Goal: Task Accomplishment & Management: Use online tool/utility

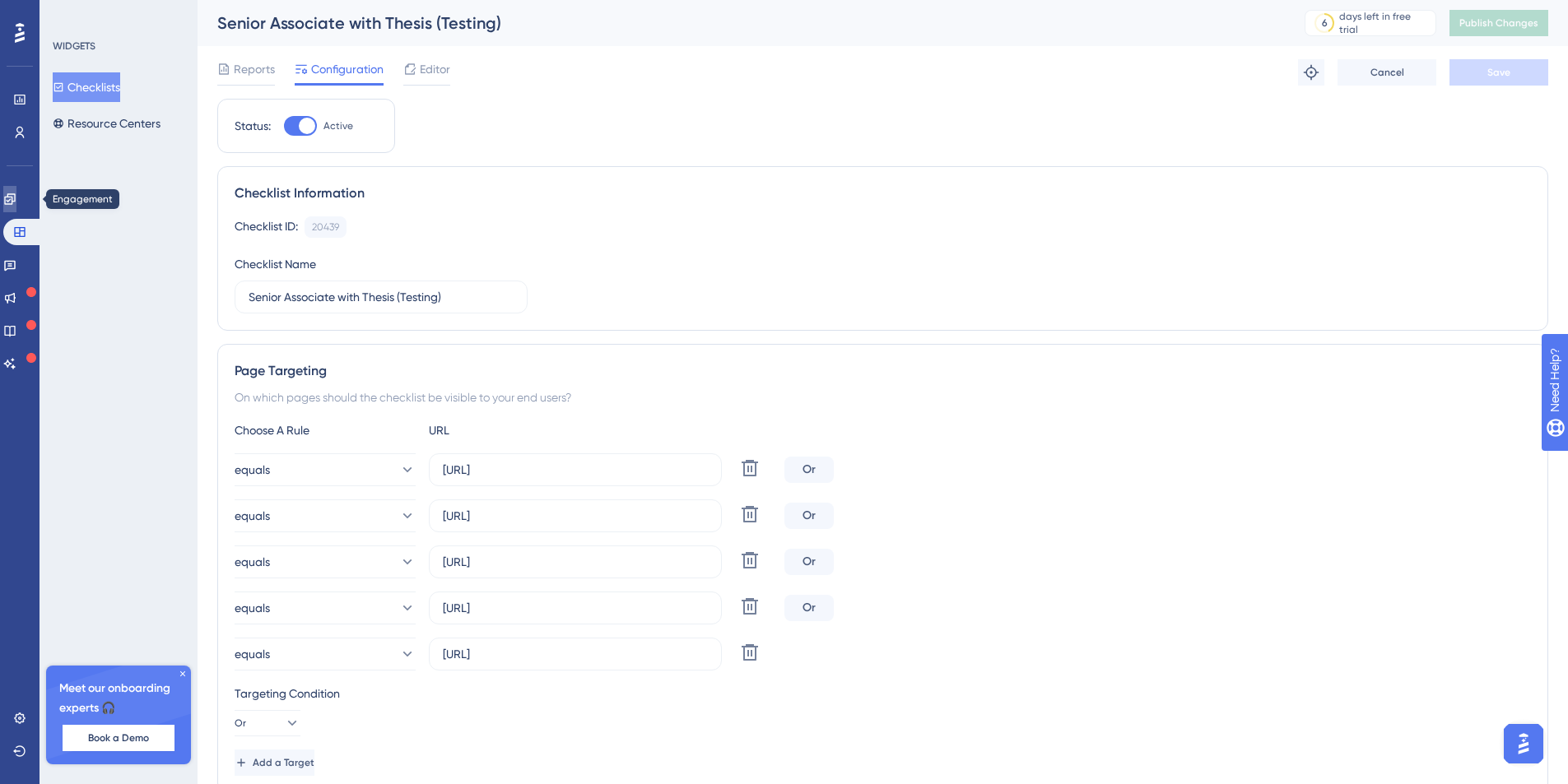
click at [16, 208] on link at bounding box center [9, 199] width 13 height 27
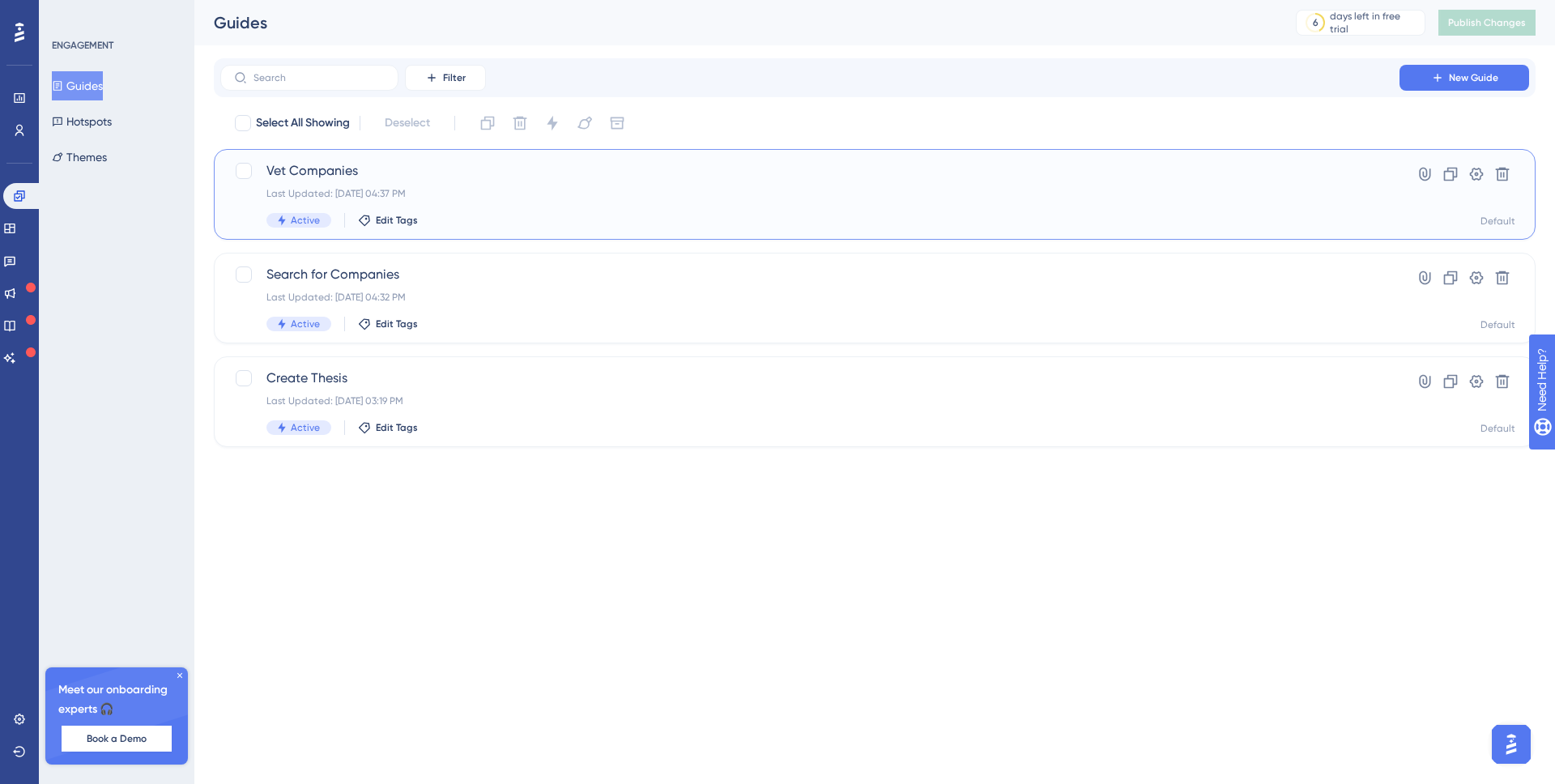
click at [463, 178] on span "Vet Companies" at bounding box center [810, 170] width 1087 height 19
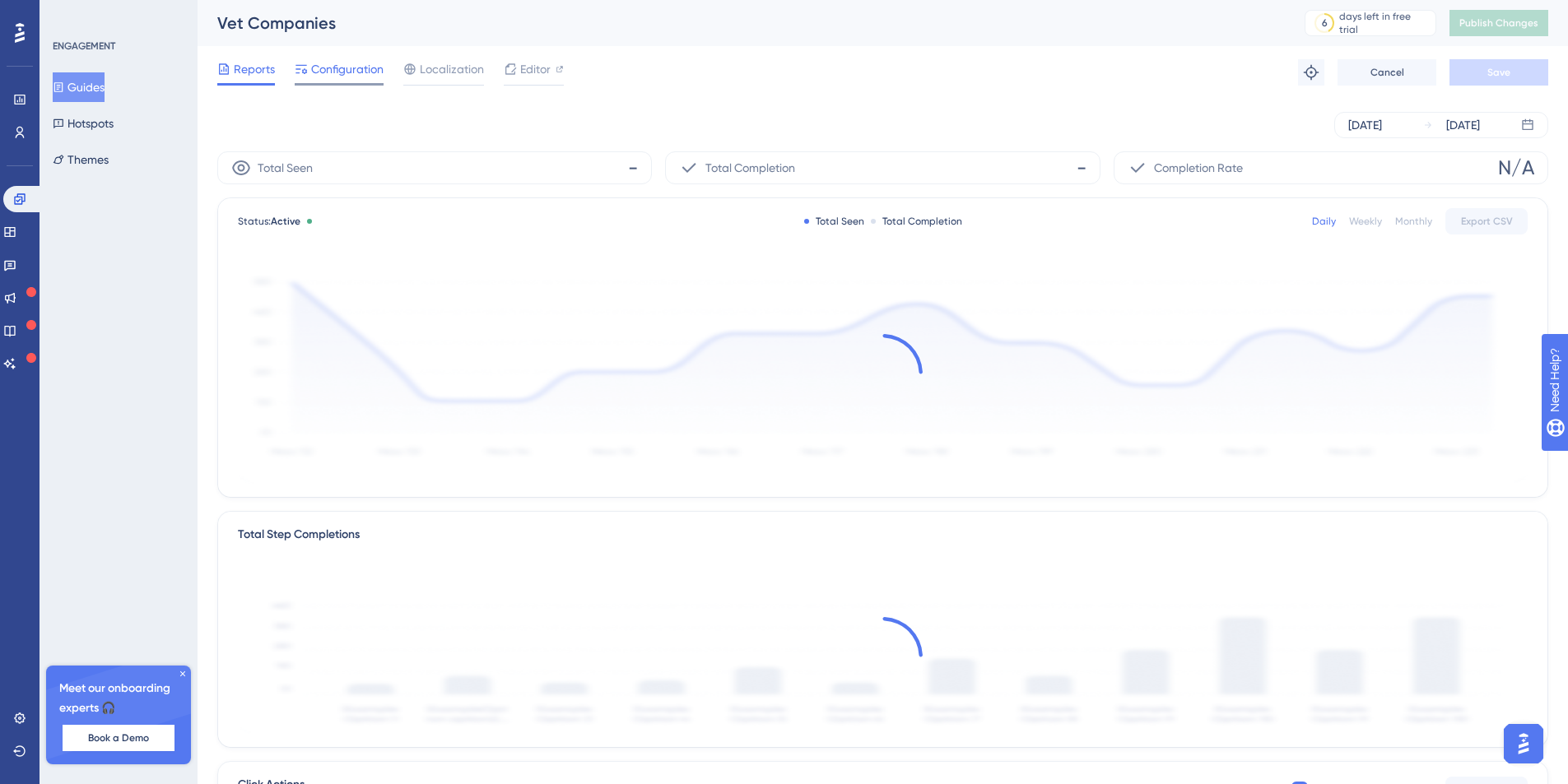
click at [358, 75] on span "Configuration" at bounding box center [347, 69] width 72 height 20
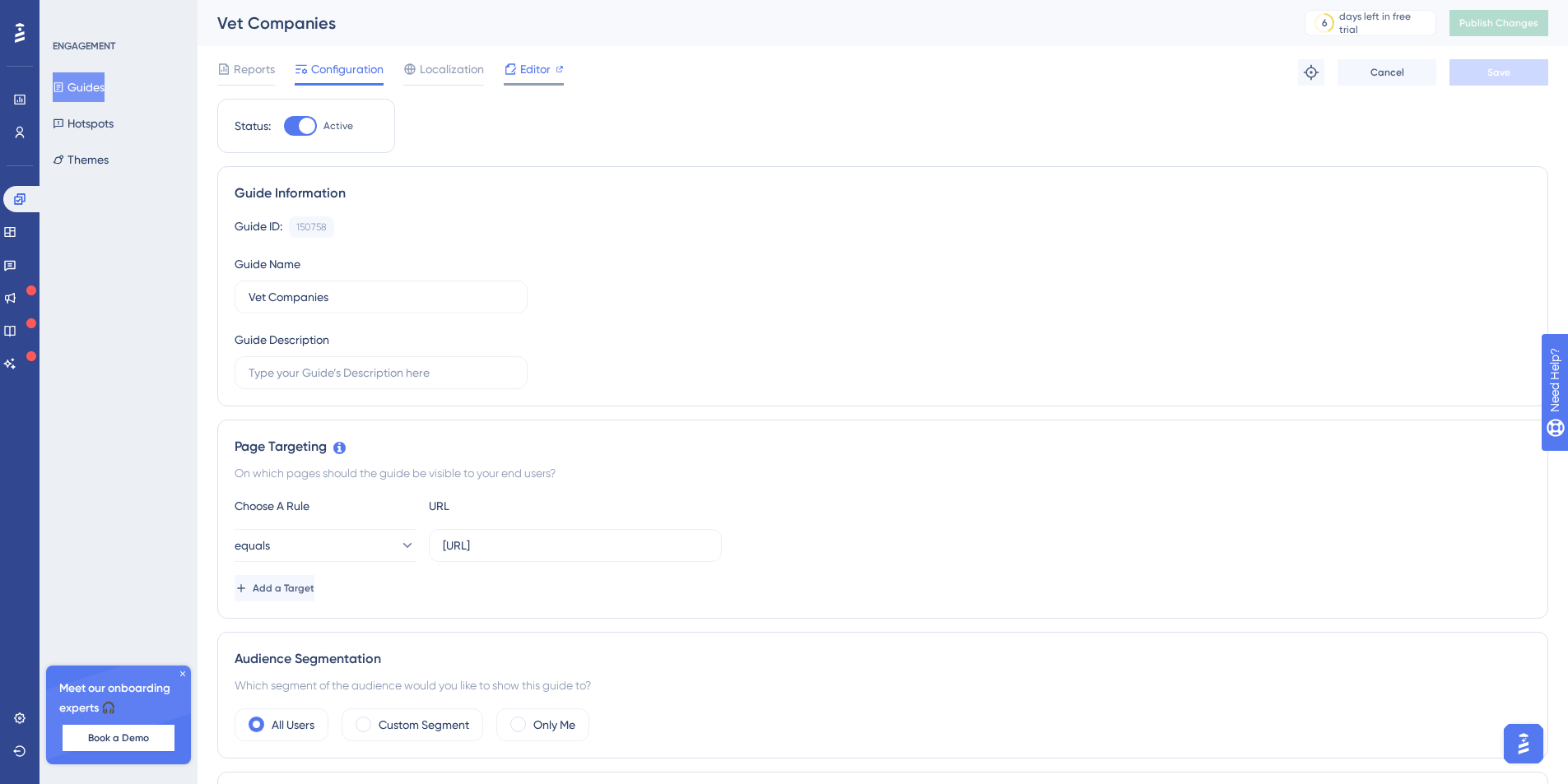
click at [528, 67] on span "Editor" at bounding box center [534, 69] width 30 height 20
click at [16, 229] on icon at bounding box center [9, 232] width 13 height 13
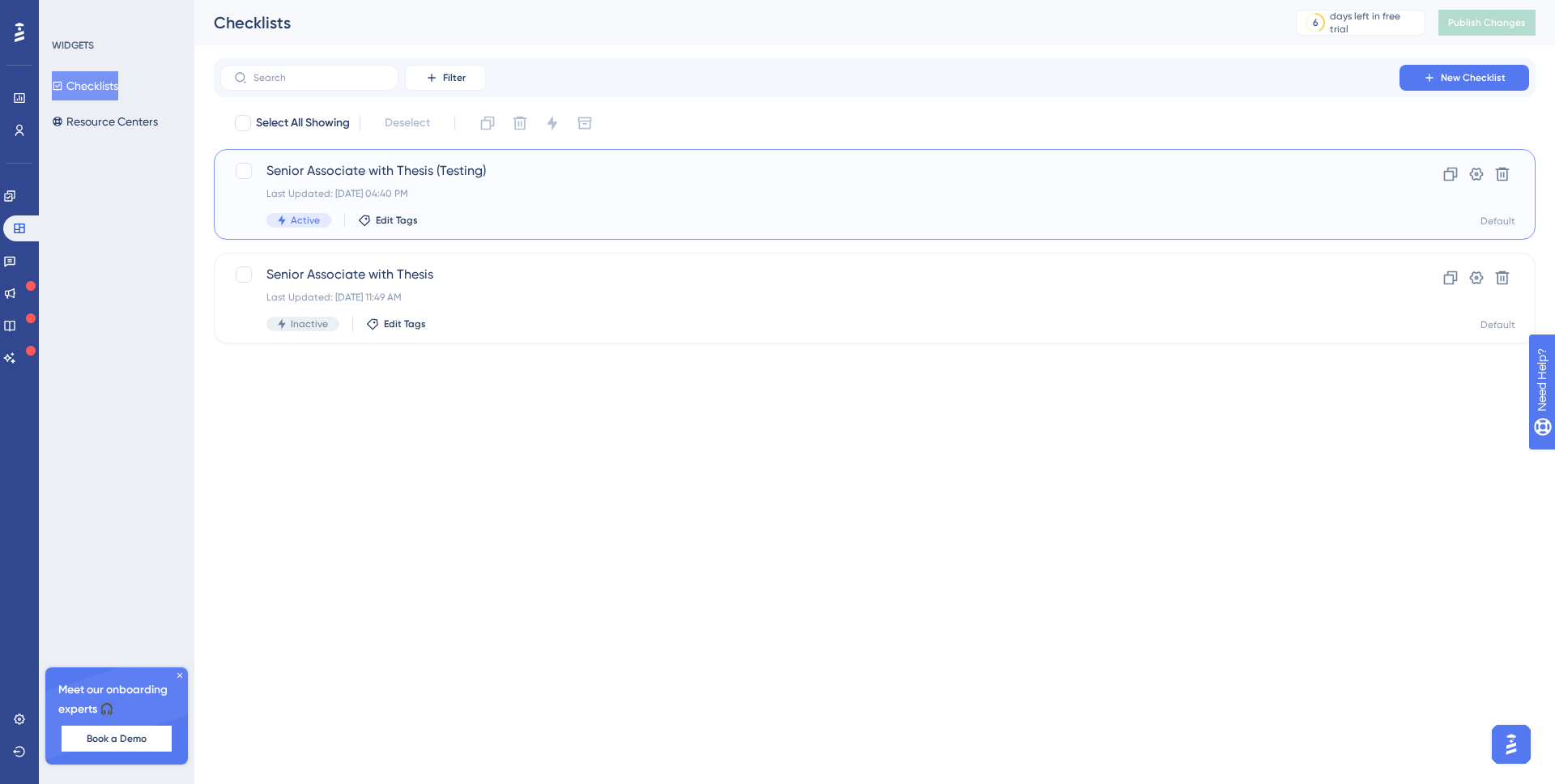
click at [336, 177] on span "Senior Associate with Thesis (Testing)" at bounding box center [810, 170] width 1087 height 19
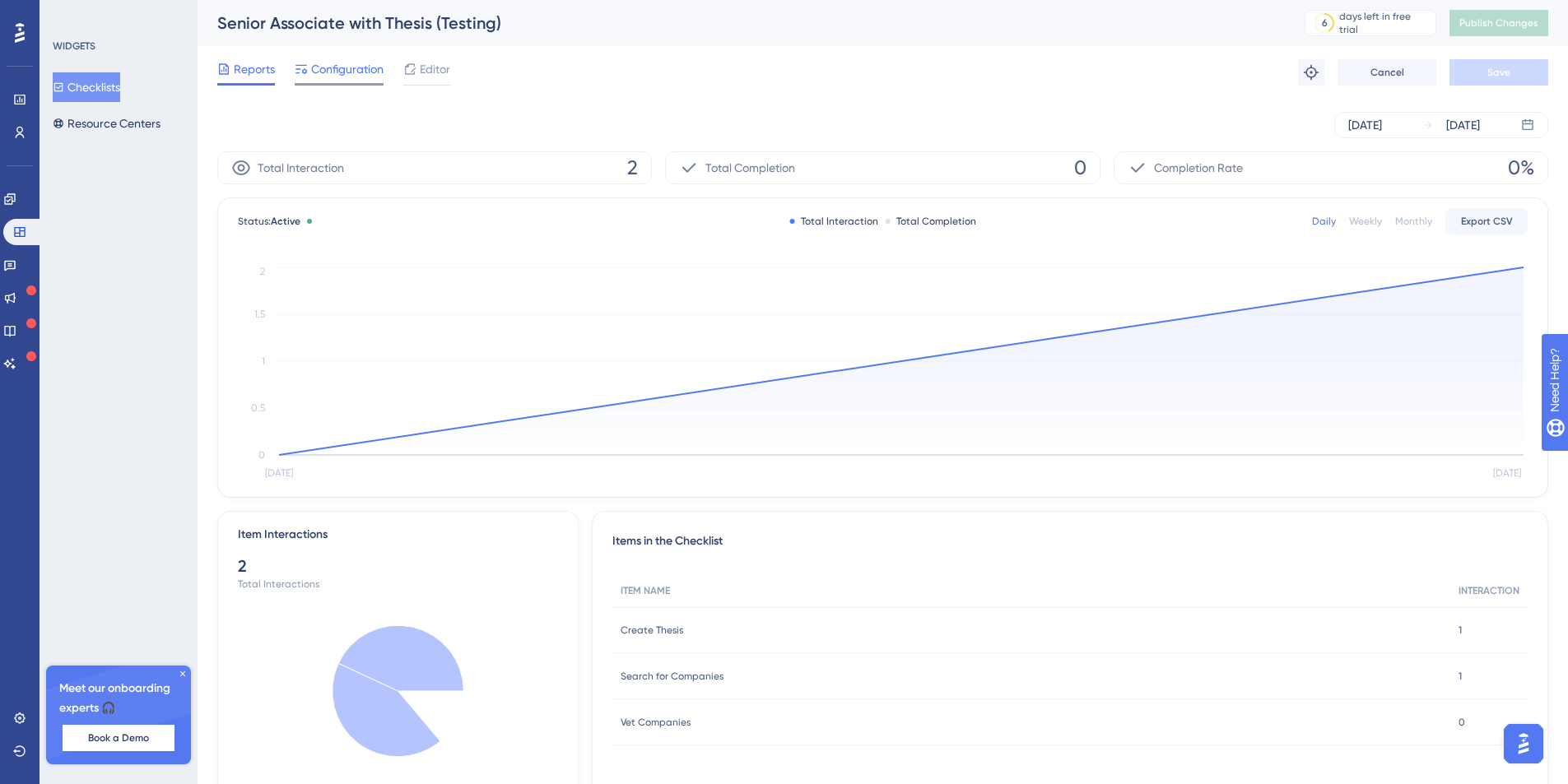
click at [343, 74] on span "Configuration" at bounding box center [347, 69] width 72 height 20
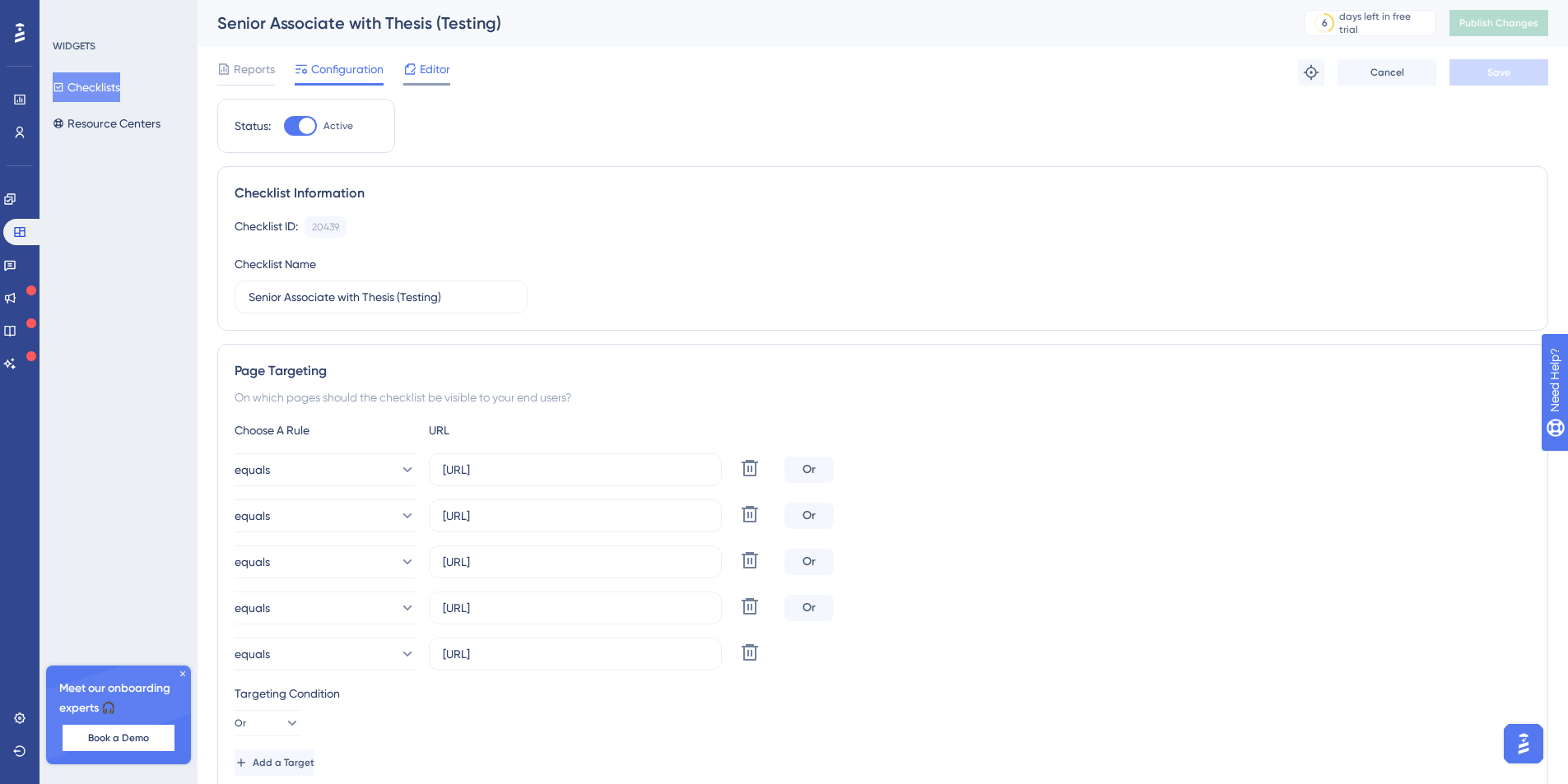
click at [433, 75] on span "Editor" at bounding box center [434, 69] width 30 height 20
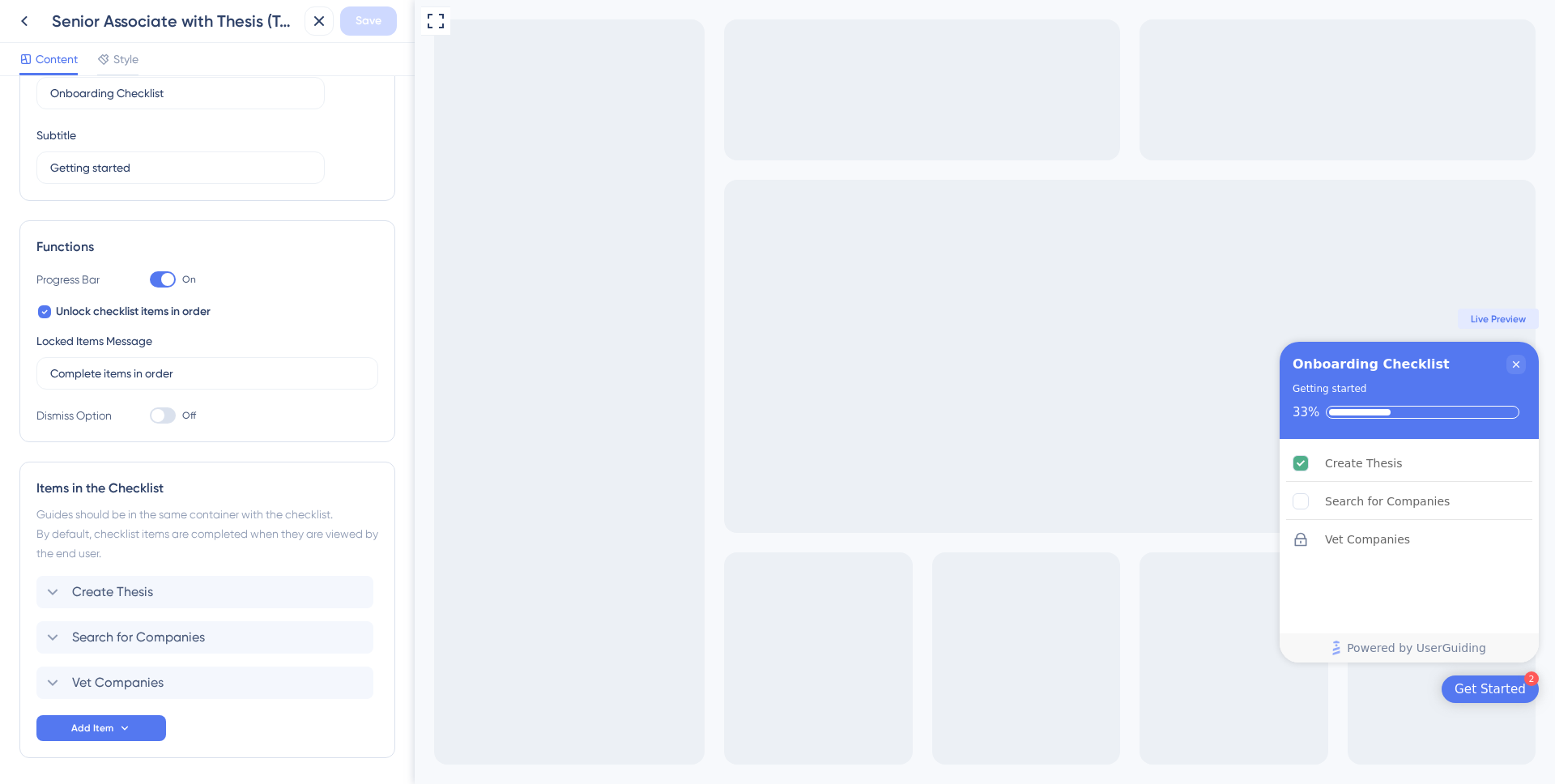
scroll to position [152, 0]
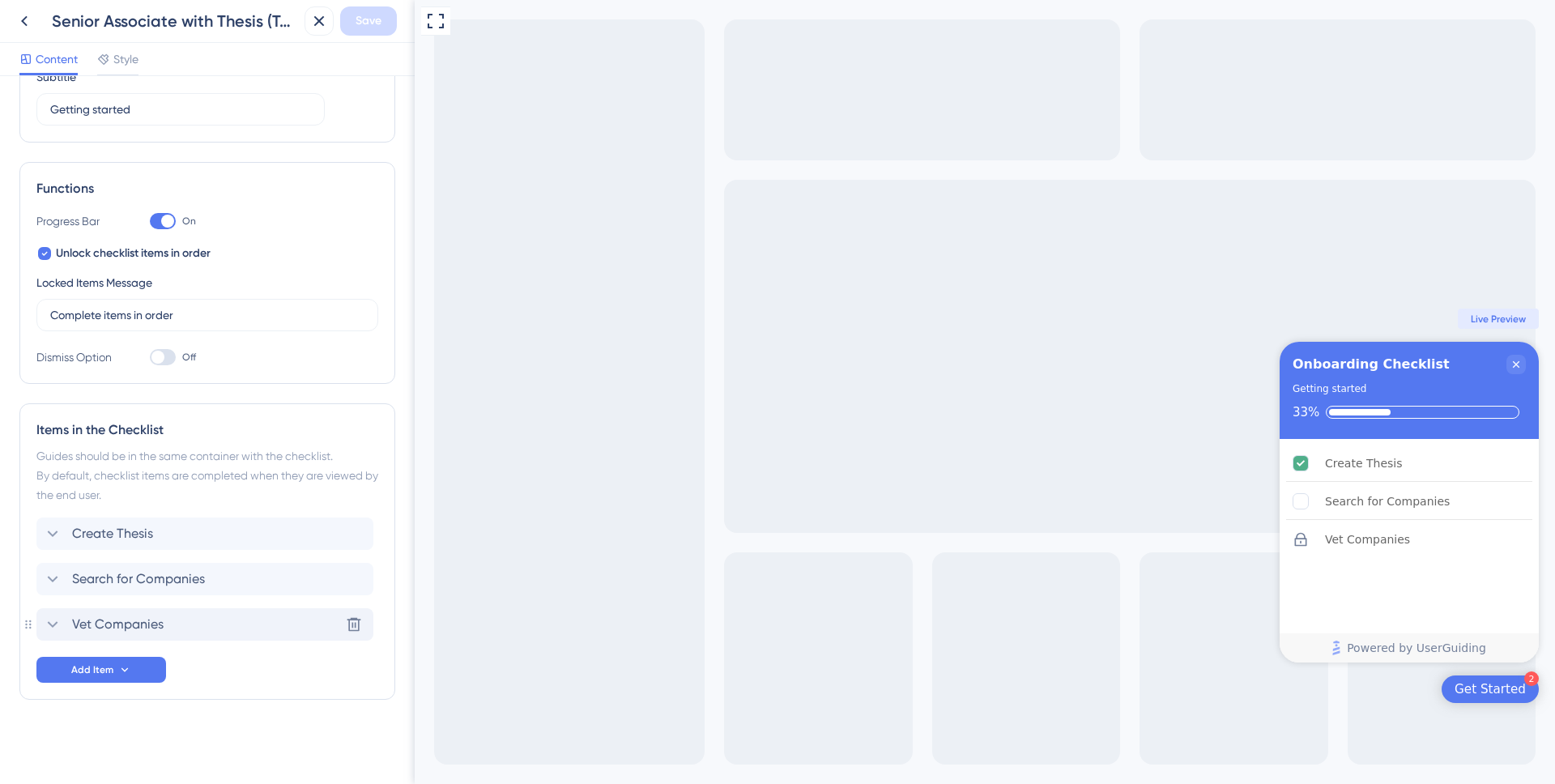
click at [150, 619] on span "Vet Companies" at bounding box center [117, 624] width 91 height 19
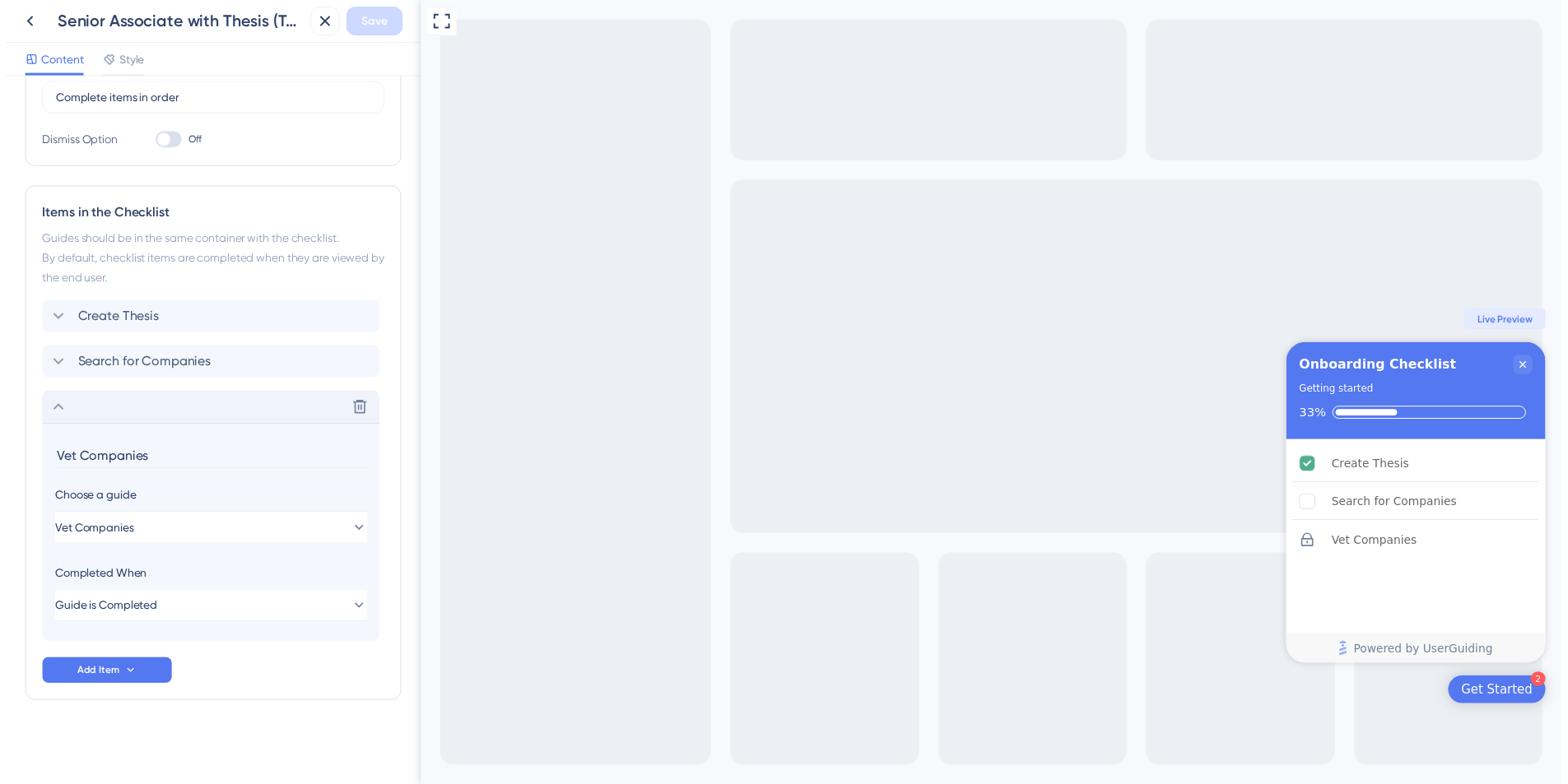
scroll to position [29, 0]
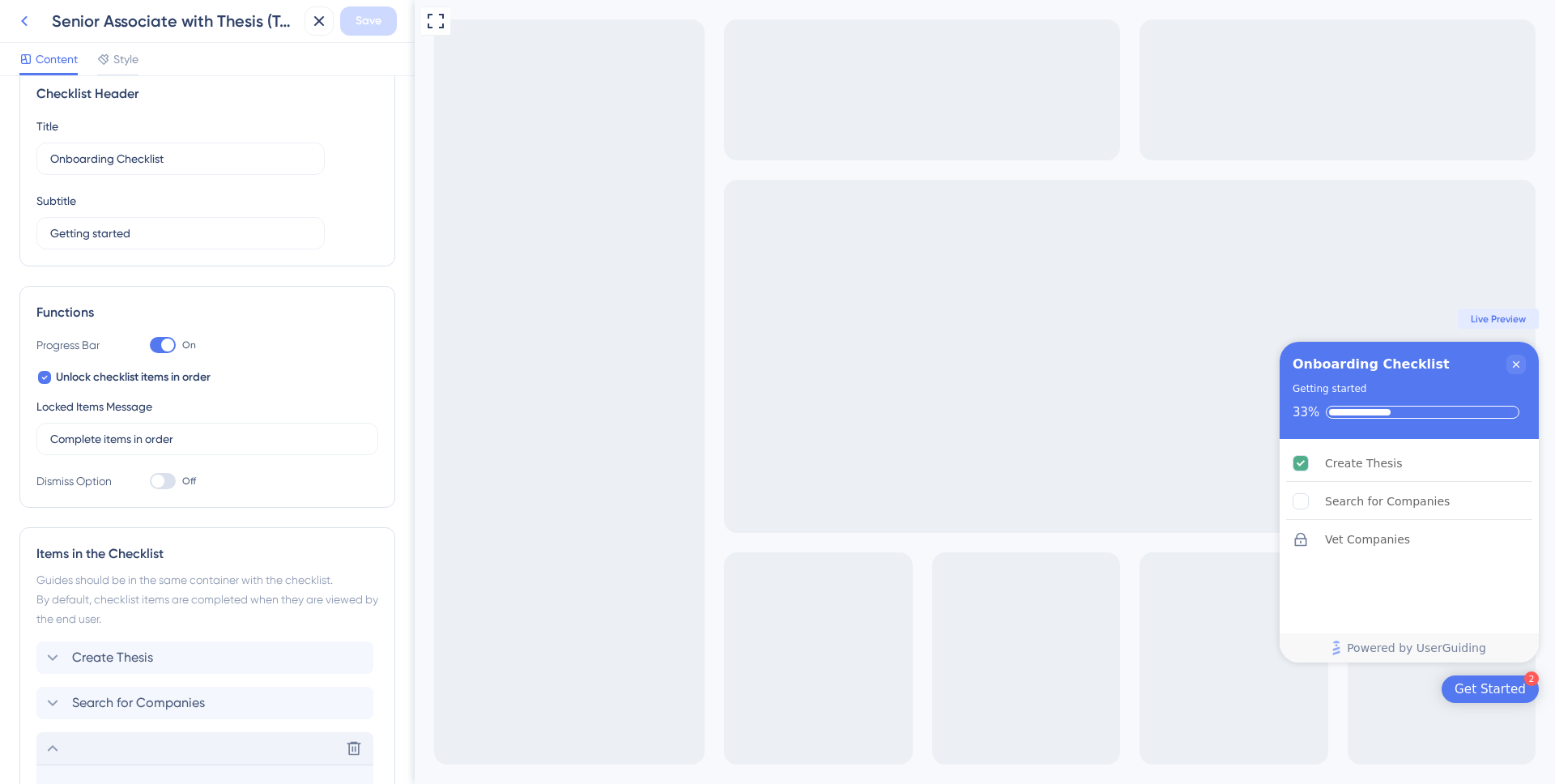
click at [29, 24] on icon at bounding box center [24, 20] width 19 height 19
